Goal: Information Seeking & Learning: Learn about a topic

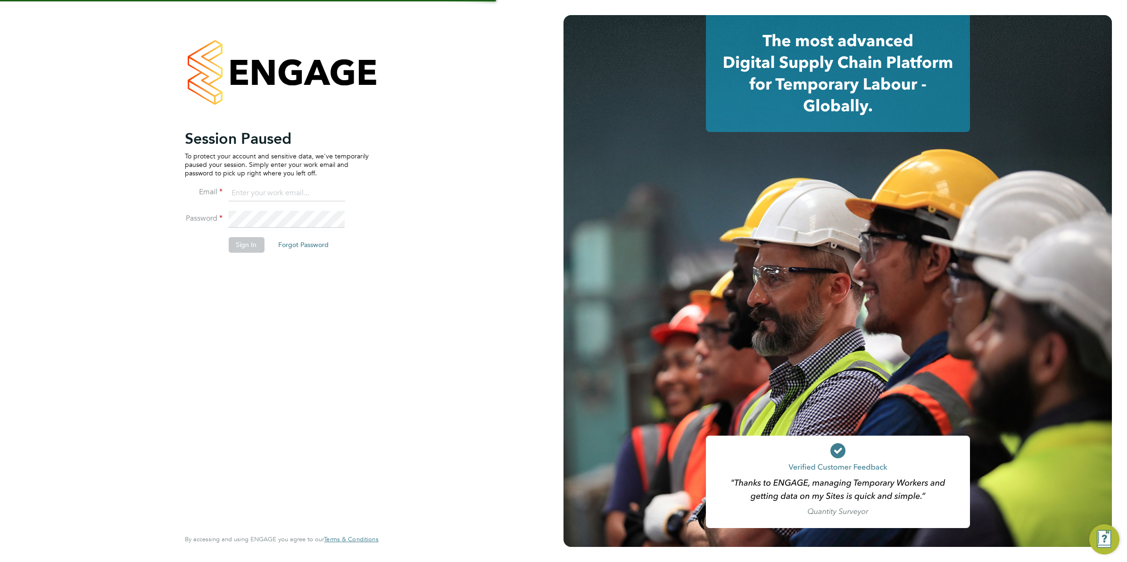
type input "jboulding@protocol.co.uk"
click at [238, 251] on button "Sign In" at bounding box center [246, 244] width 36 height 15
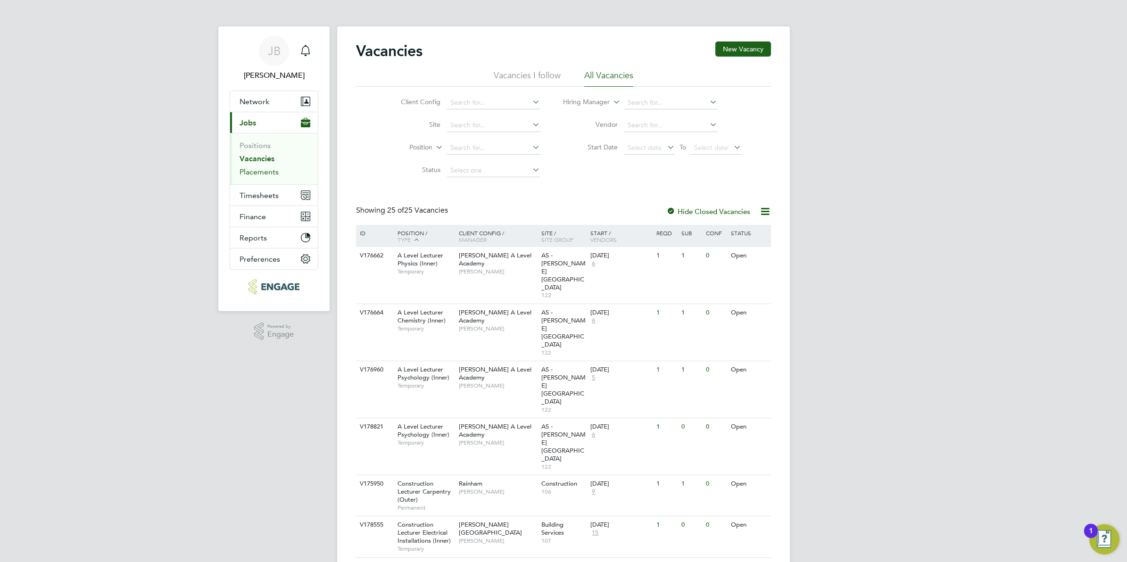
click at [251, 170] on link "Placements" at bounding box center [258, 171] width 39 height 9
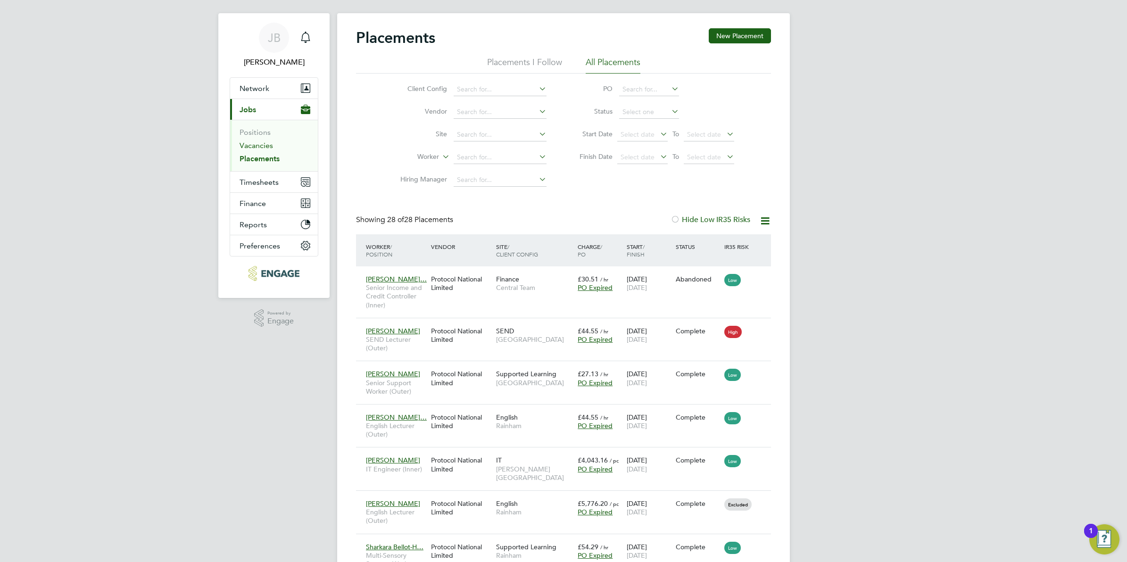
click at [267, 145] on link "Vacancies" at bounding box center [255, 145] width 33 height 9
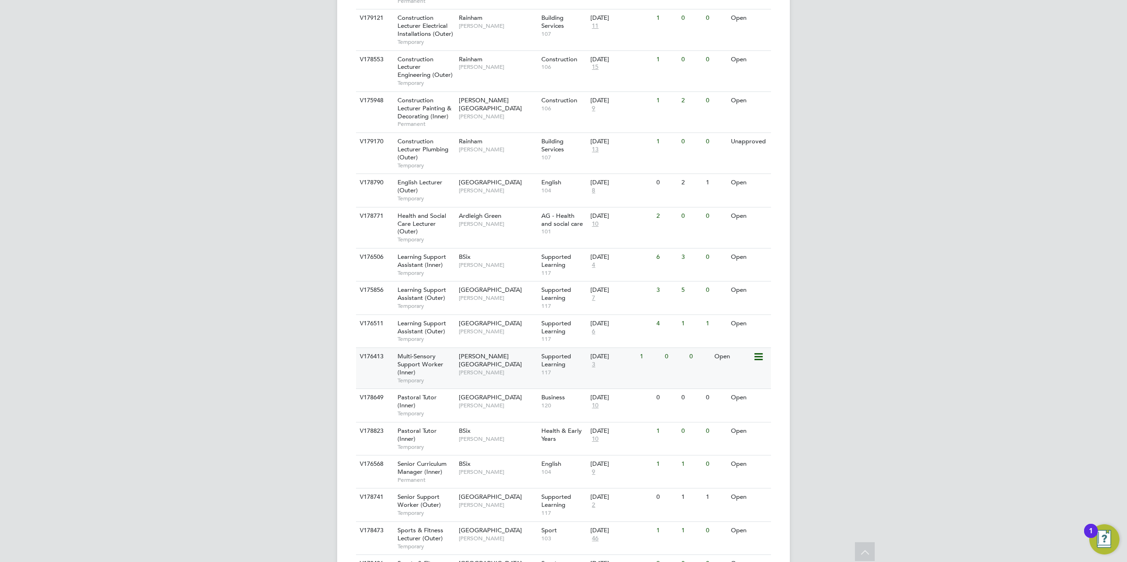
click at [437, 348] on div "Multi-Sensory Support Worker (Inner) Temporary" at bounding box center [423, 368] width 66 height 41
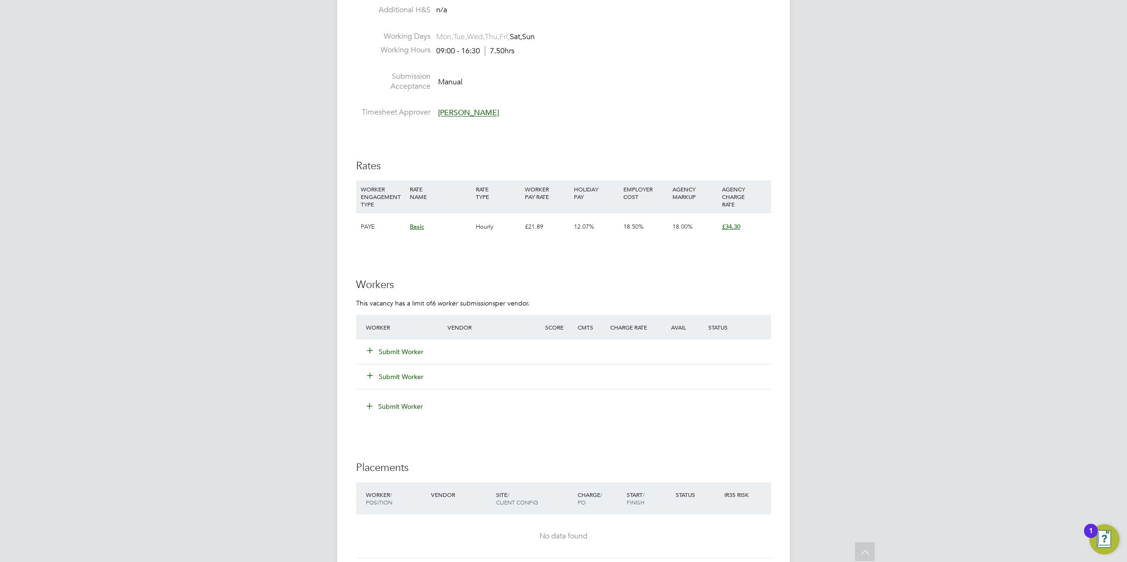
scroll to position [1205, 0]
drag, startPoint x: 548, startPoint y: 225, endPoint x: 510, endPoint y: 222, distance: 38.3
click at [510, 222] on div "PAYE Basic Hourly £21.89 12.07% 18.50% 18.00% £34.30" at bounding box center [563, 227] width 415 height 28
copy div "£21.89"
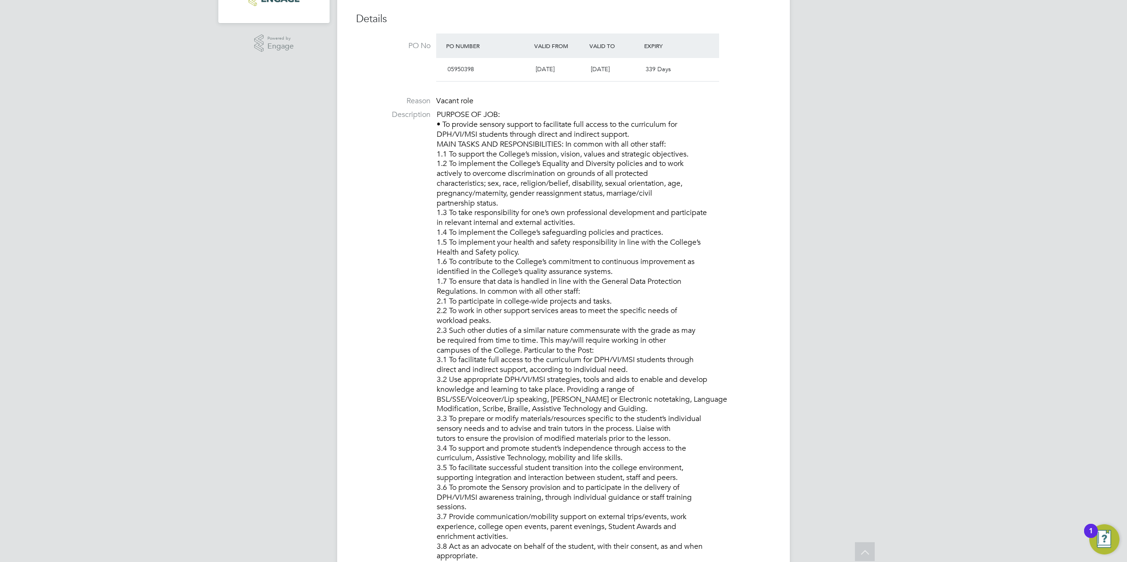
scroll to position [0, 0]
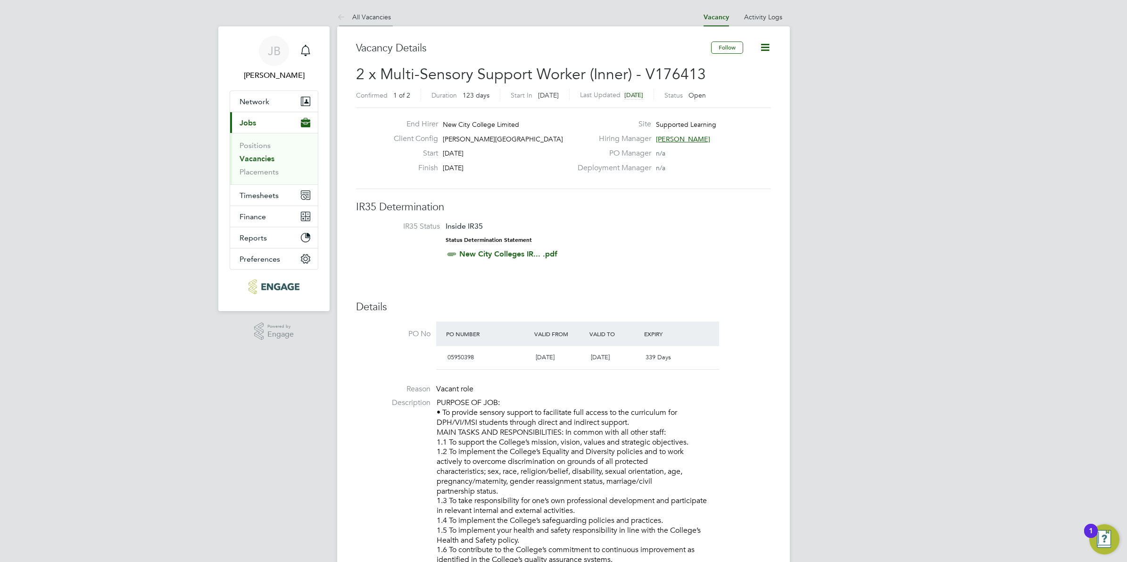
click at [337, 16] on icon at bounding box center [343, 18] width 12 height 12
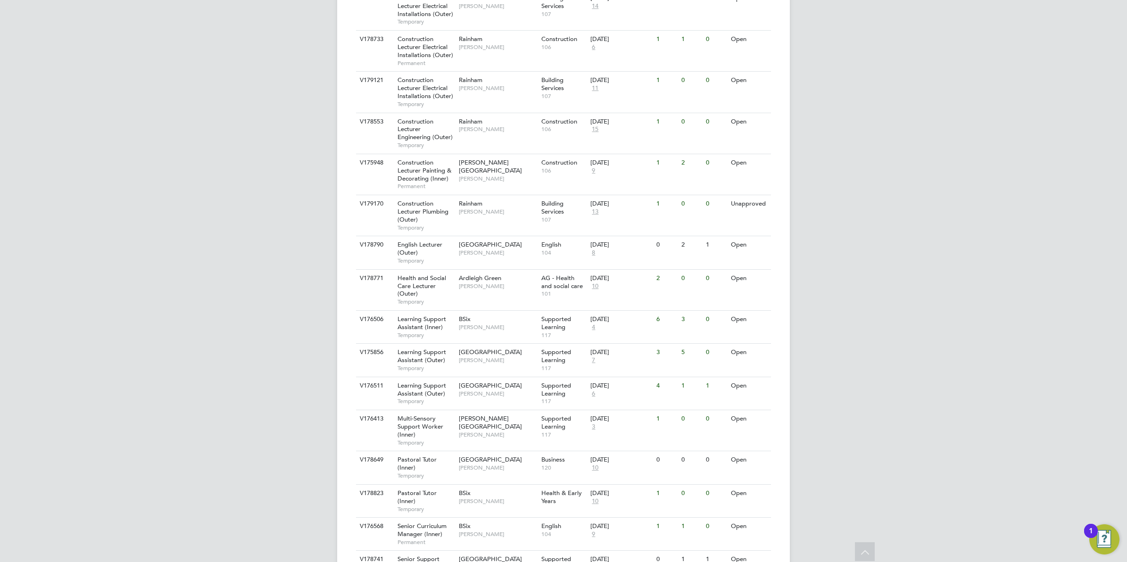
scroll to position [630, 0]
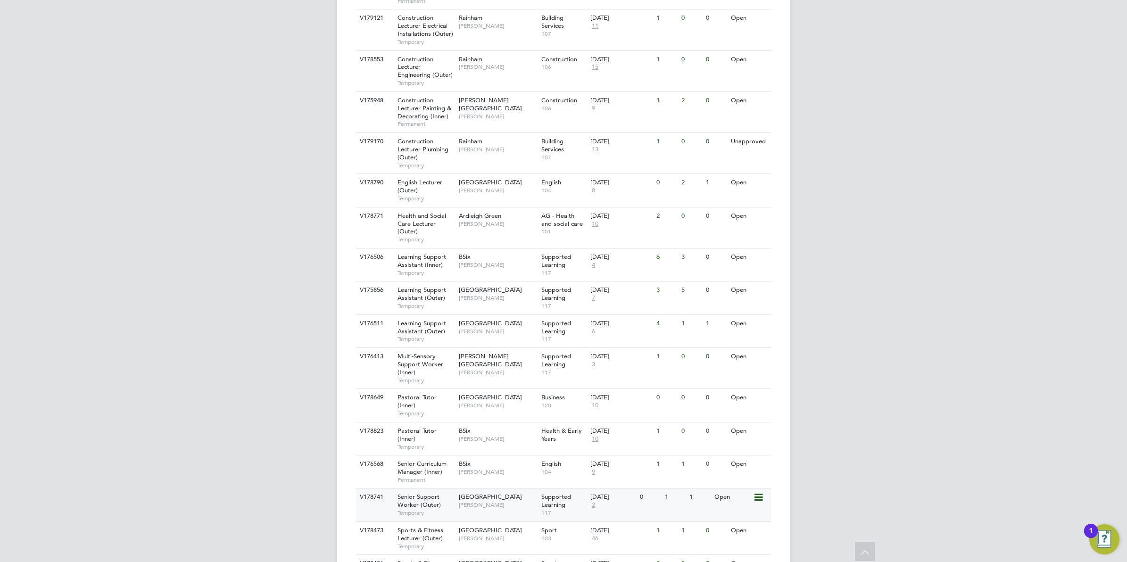
drag, startPoint x: 456, startPoint y: 406, endPoint x: 449, endPoint y: 409, distance: 7.6
click at [449, 488] on div "V178741 Senior Support Worker (Outer) Temporary Epping Forest Campus Victoria T…" at bounding box center [563, 504] width 415 height 33
click at [185, 236] on div "JB Josh Boulding Notifications Applications: Network Team Members Businesses Si…" at bounding box center [563, 12] width 1127 height 1285
click at [422, 348] on div "Multi-Sensory Support Worker (Inner) Temporary" at bounding box center [423, 368] width 66 height 41
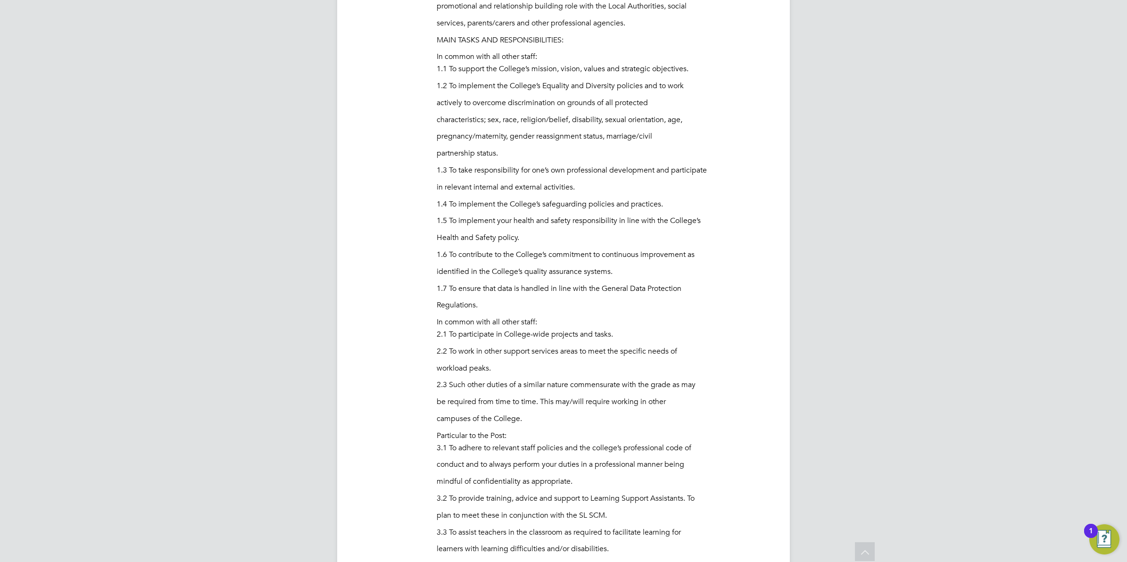
scroll to position [601, 0]
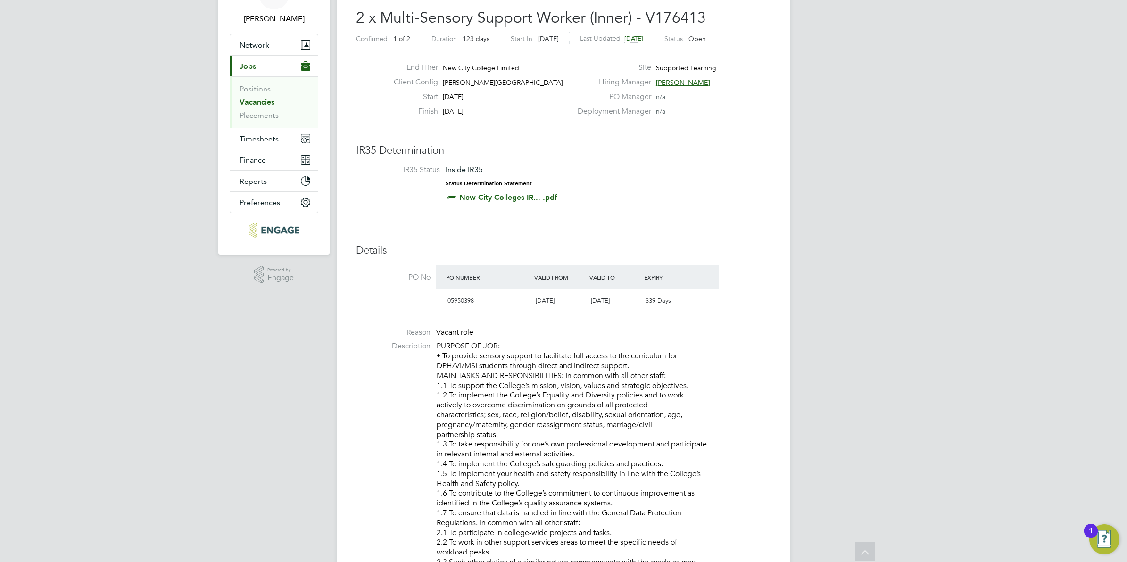
scroll to position [54, 0]
click at [673, 81] on span "[PERSON_NAME]" at bounding box center [683, 85] width 54 height 8
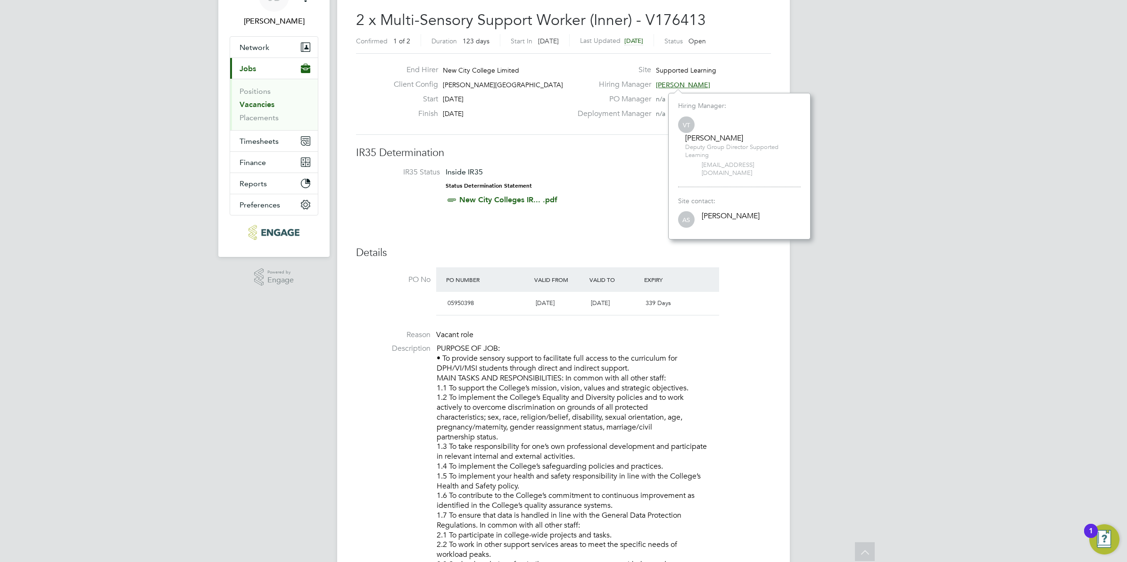
scroll to position [9, 52]
click at [623, 172] on li "IR35 Status Inside IR35 Status Determination Statement New City Colleges IR... …" at bounding box center [563, 187] width 396 height 41
